Goal: Information Seeking & Learning: Learn about a topic

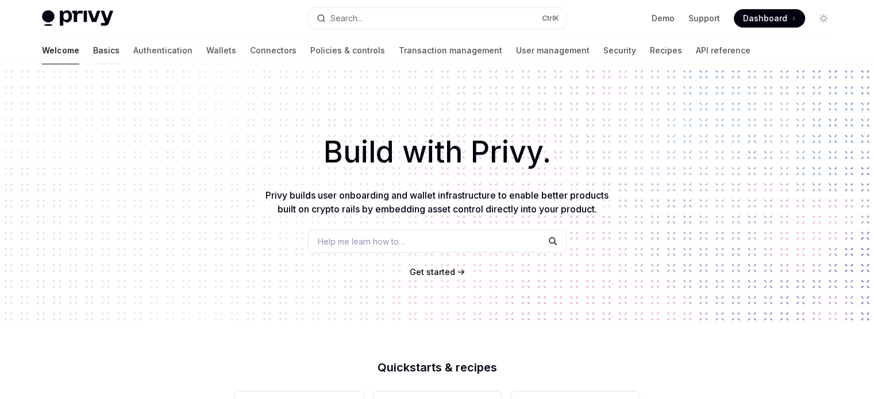
click at [93, 51] on link "Basics" at bounding box center [106, 51] width 26 height 28
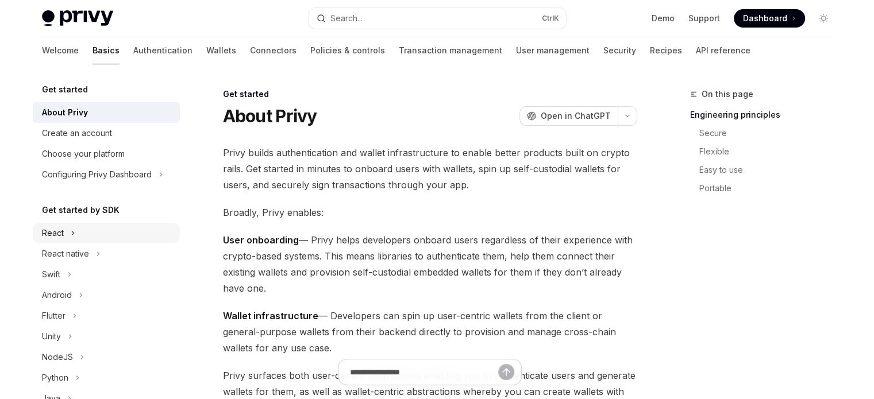
click at [93, 237] on div "React" at bounding box center [106, 233] width 147 height 21
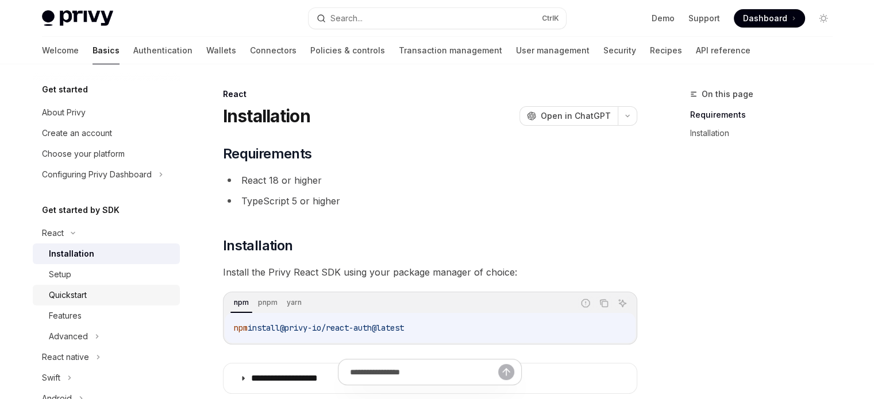
click at [92, 298] on div "Quickstart" at bounding box center [111, 296] width 124 height 14
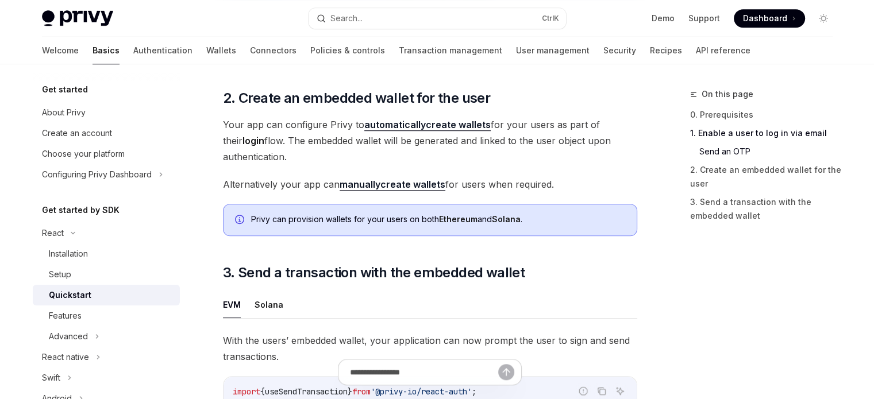
scroll to position [824, 0]
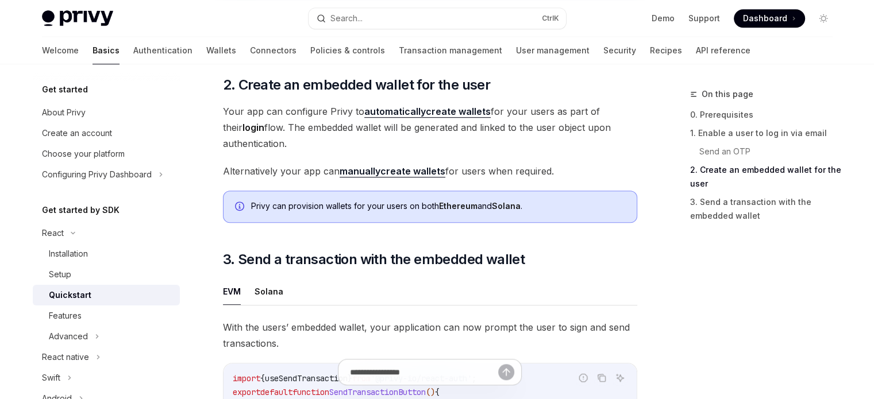
click at [82, 197] on div "Get started About Privy Create an account Choose your platform Configuring Priv…" at bounding box center [106, 387] width 147 height 609
click at [87, 207] on h5 "Get started by SDK" at bounding box center [81, 210] width 78 height 14
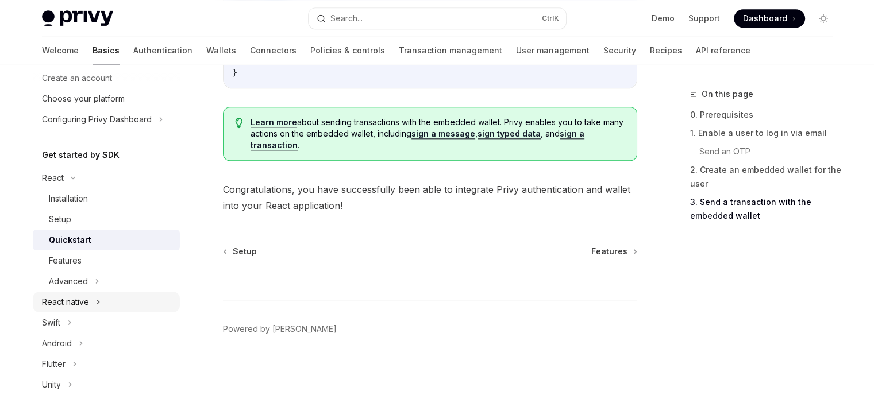
scroll to position [57, 0]
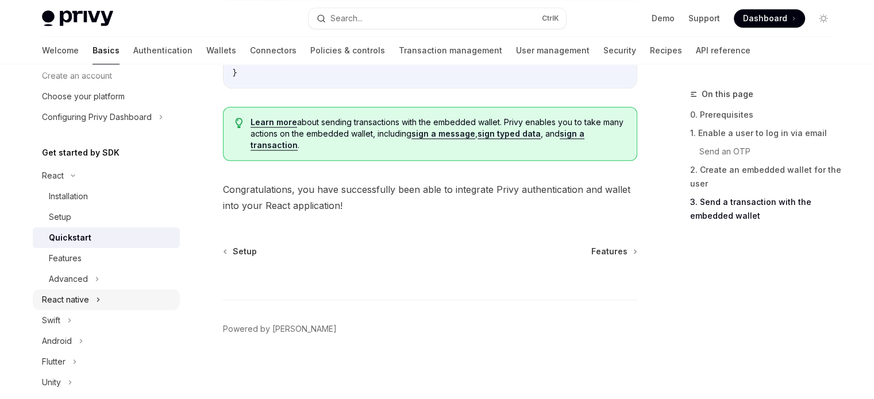
click at [93, 304] on div "React native" at bounding box center [106, 300] width 147 height 21
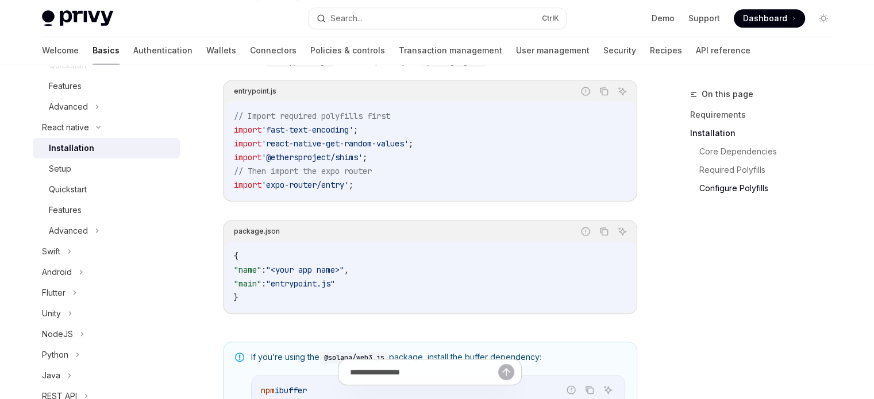
scroll to position [690, 0]
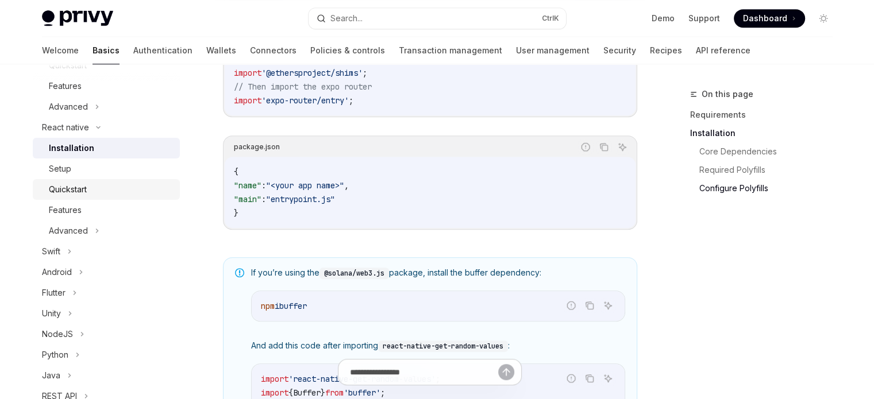
click at [103, 195] on div "Quickstart" at bounding box center [111, 190] width 124 height 14
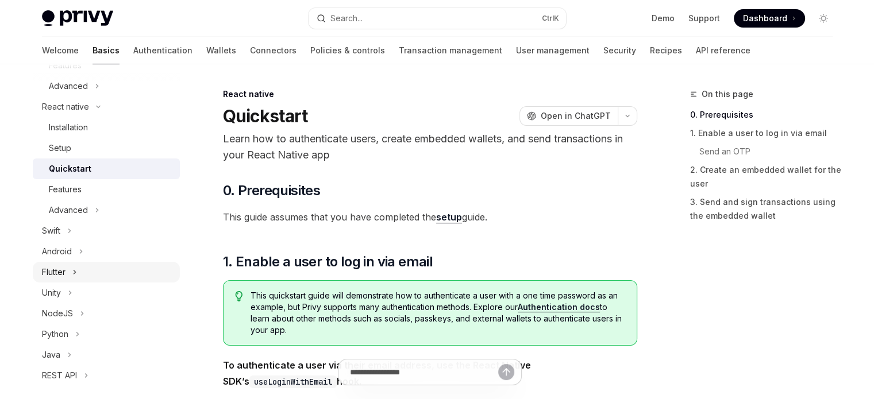
scroll to position [287, 0]
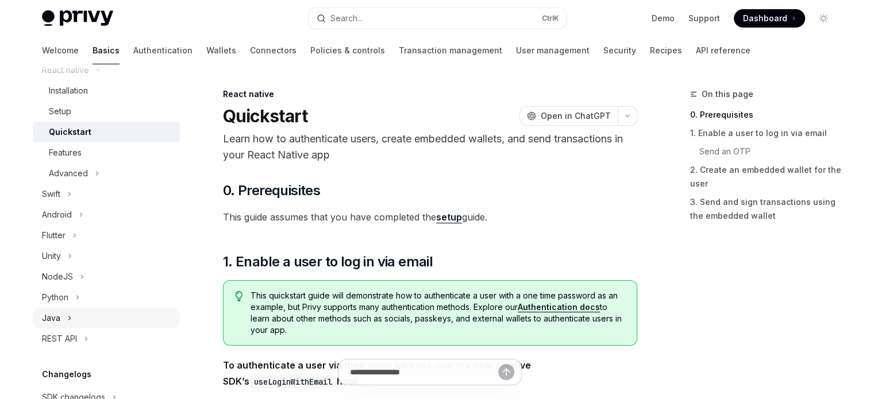
click at [83, 318] on div "Java" at bounding box center [106, 318] width 147 height 21
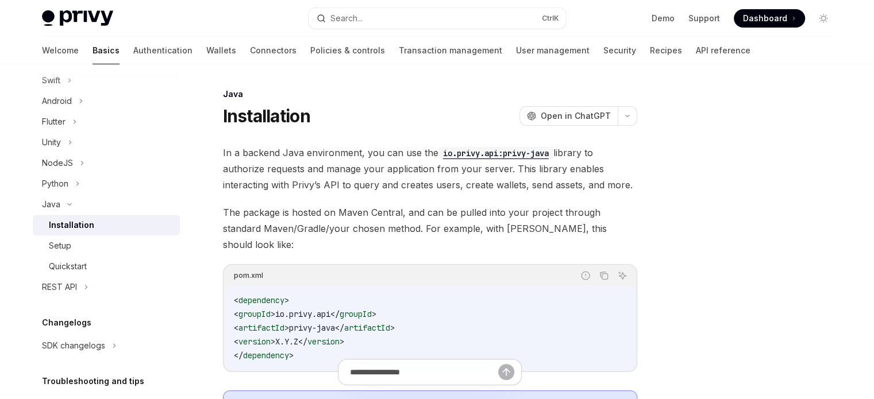
scroll to position [460, 0]
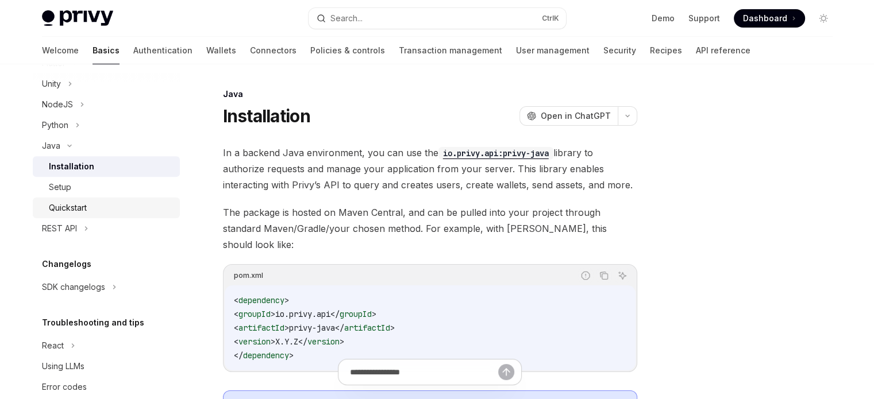
click at [143, 206] on div "Quickstart" at bounding box center [111, 208] width 124 height 14
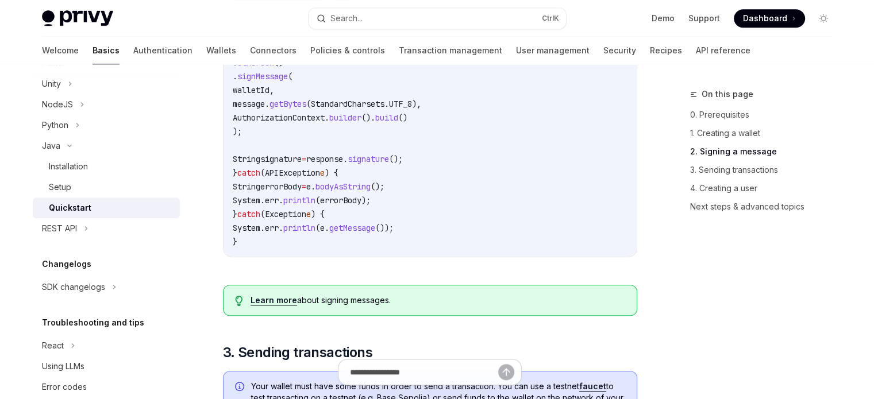
scroll to position [575, 0]
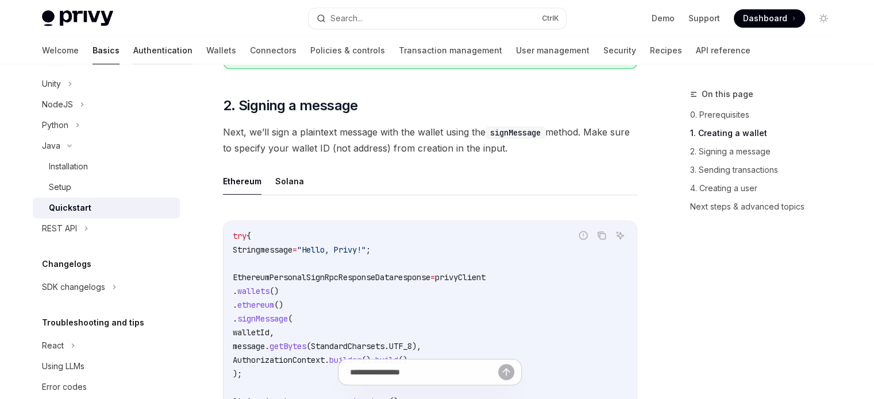
click at [133, 54] on link "Authentication" at bounding box center [162, 51] width 59 height 28
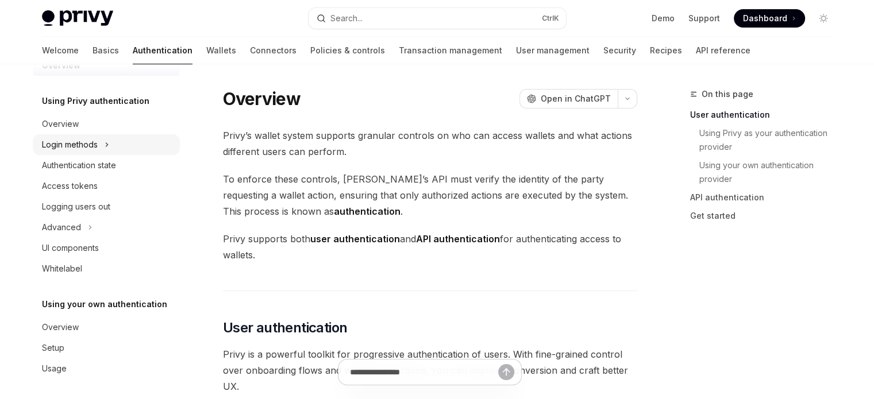
scroll to position [30, 0]
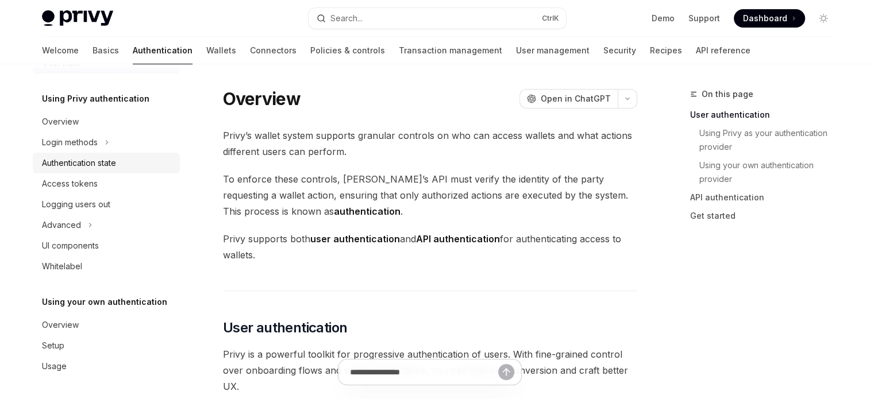
click at [78, 159] on div "Authentication state" at bounding box center [79, 163] width 74 height 14
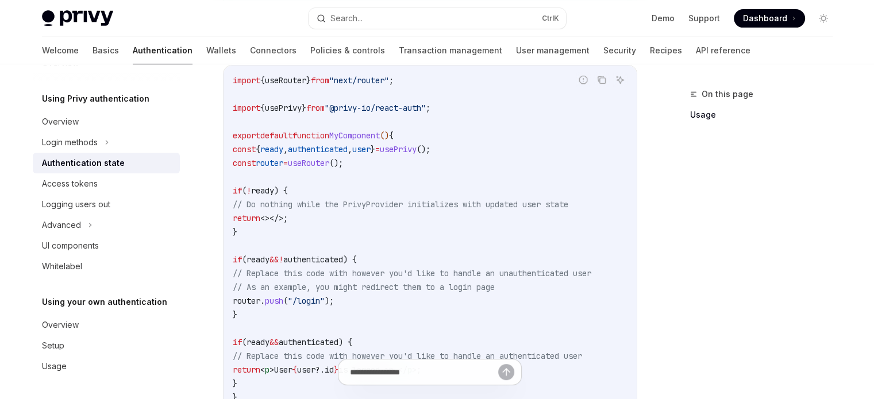
scroll to position [345, 0]
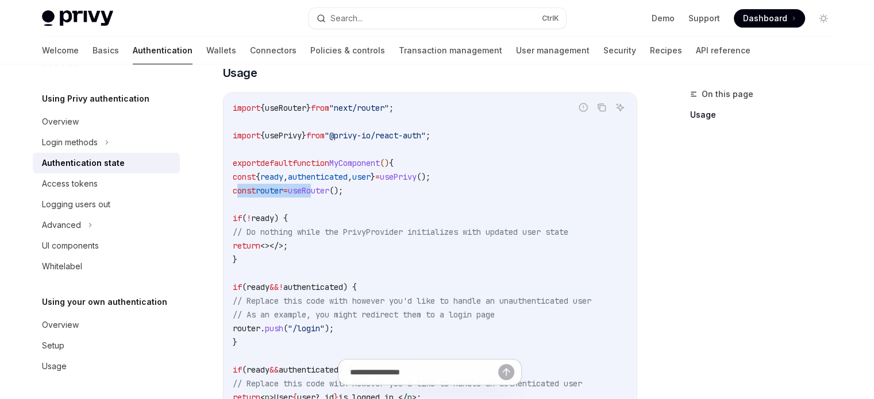
drag, startPoint x: 237, startPoint y: 184, endPoint x: 323, endPoint y: 188, distance: 85.7
click at [323, 188] on span "const router = useRouter ();" at bounding box center [288, 191] width 110 height 10
click at [323, 188] on span "useRouter" at bounding box center [308, 191] width 41 height 10
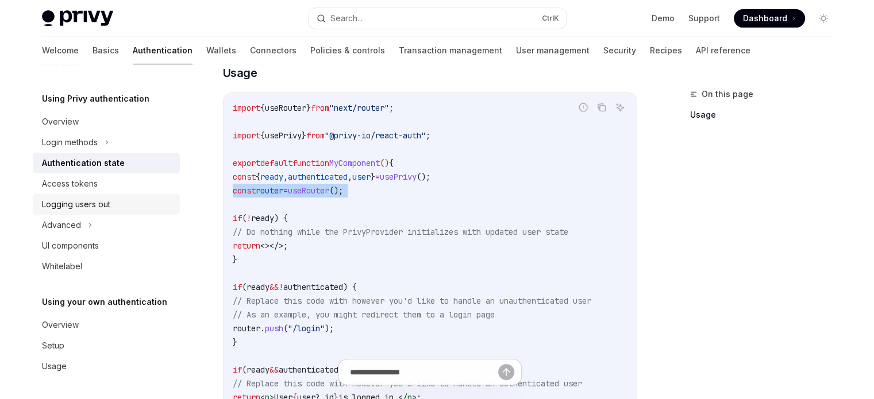
click at [129, 206] on div "Logging users out" at bounding box center [107, 205] width 131 height 14
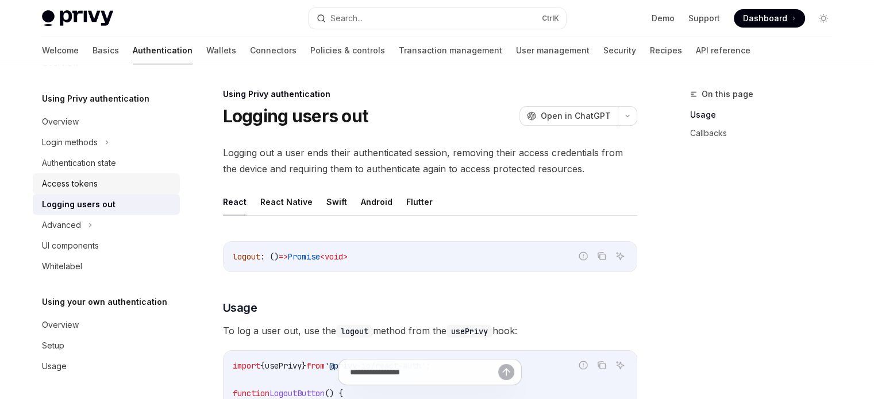
click at [126, 186] on div "Access tokens" at bounding box center [107, 184] width 131 height 14
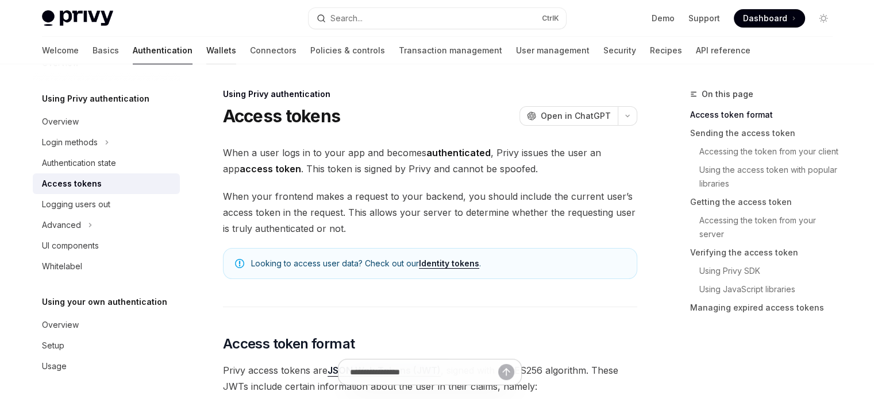
click at [206, 52] on link "Wallets" at bounding box center [221, 51] width 30 height 28
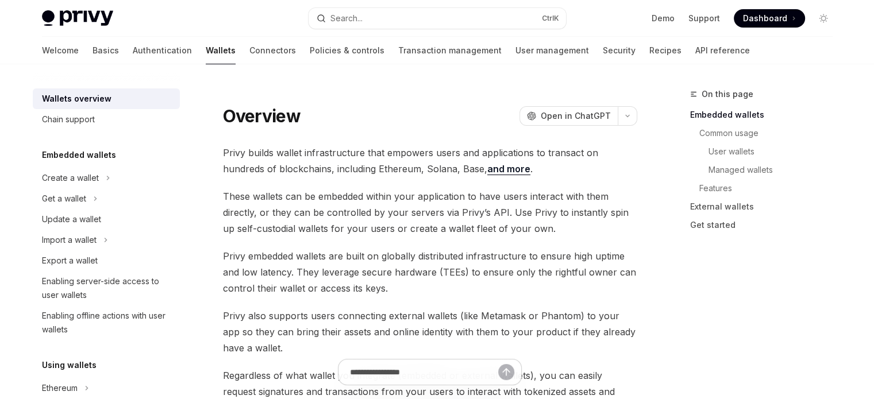
click at [94, 161] on h5 "Embedded wallets" at bounding box center [79, 155] width 74 height 14
click at [98, 155] on h5 "Embedded wallets" at bounding box center [79, 155] width 74 height 14
click at [96, 183] on div "Create a wallet" at bounding box center [70, 178] width 57 height 14
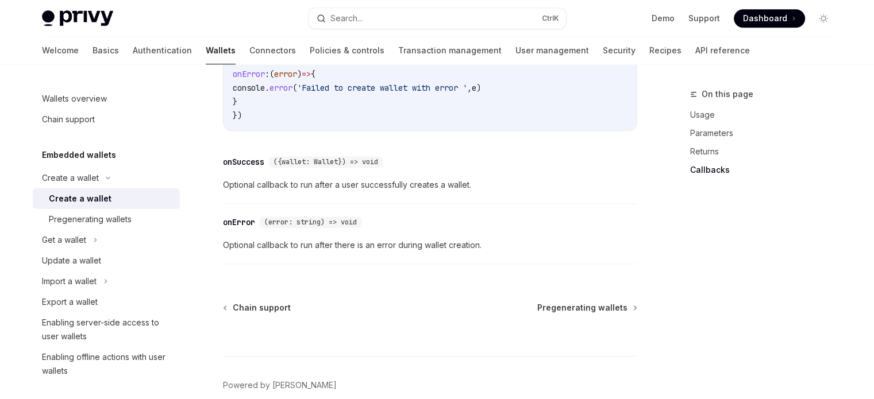
scroll to position [644, 0]
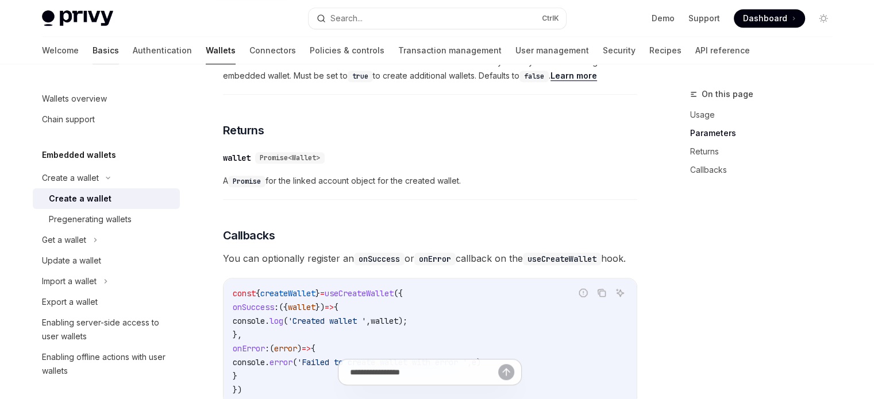
click at [93, 52] on link "Basics" at bounding box center [106, 51] width 26 height 28
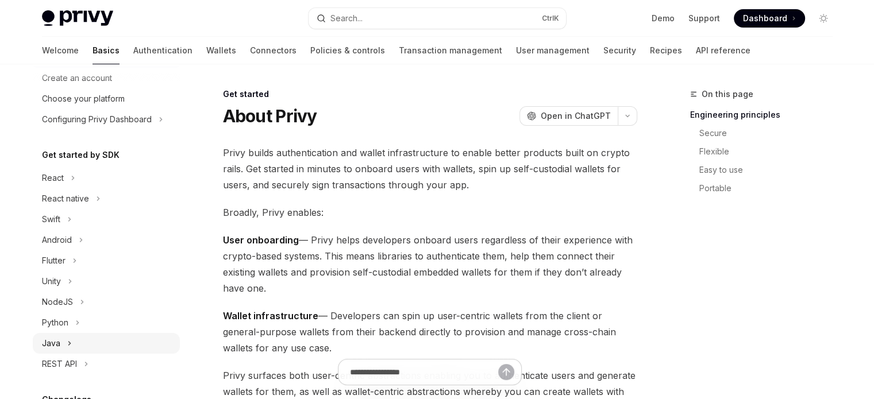
scroll to position [57, 0]
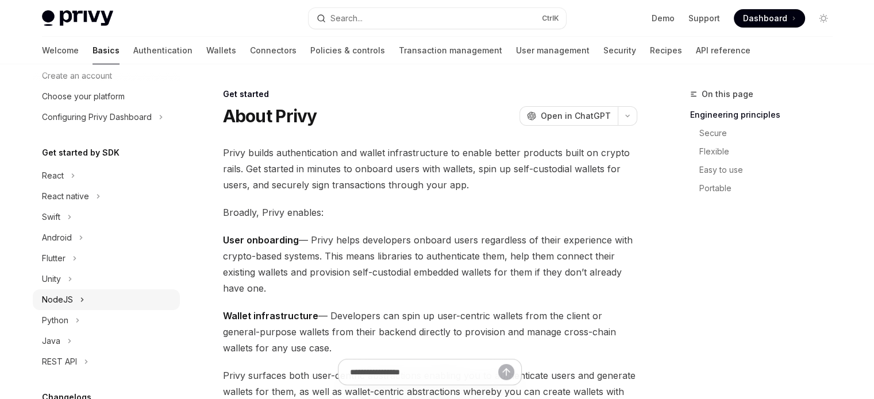
click at [89, 301] on div "NodeJS" at bounding box center [106, 300] width 147 height 21
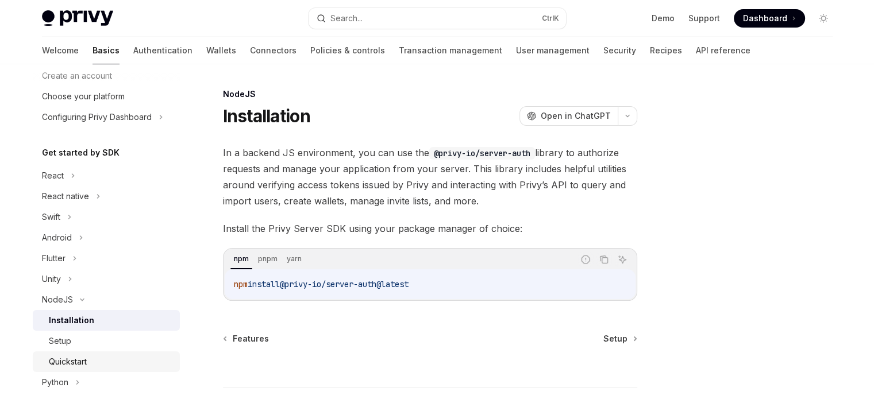
click at [96, 353] on link "Quickstart" at bounding box center [106, 362] width 147 height 21
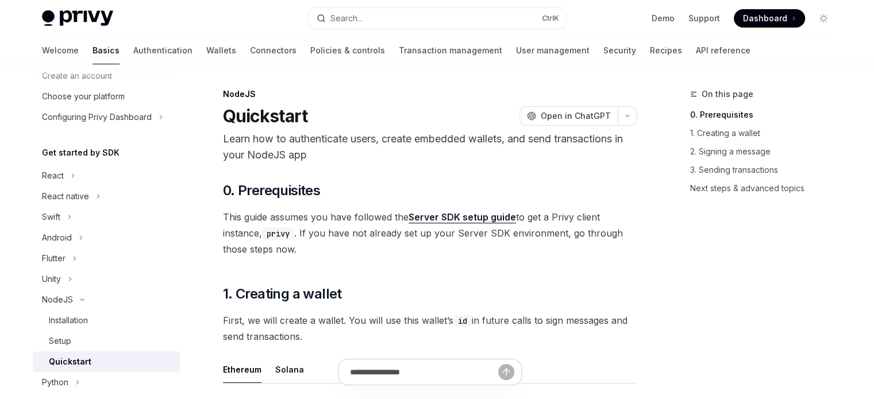
click at [100, 359] on div "Quickstart" at bounding box center [111, 362] width 124 height 14
type textarea "*"
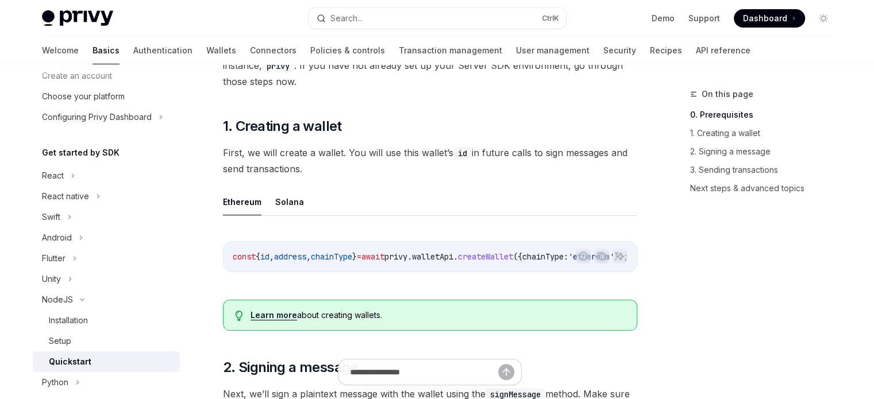
scroll to position [172, 0]
